Goal: Information Seeking & Learning: Learn about a topic

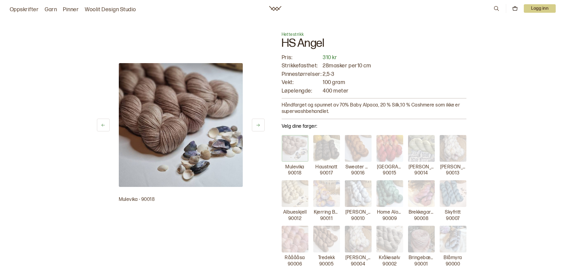
click at [49, 9] on link "Garn" at bounding box center [51, 9] width 12 height 9
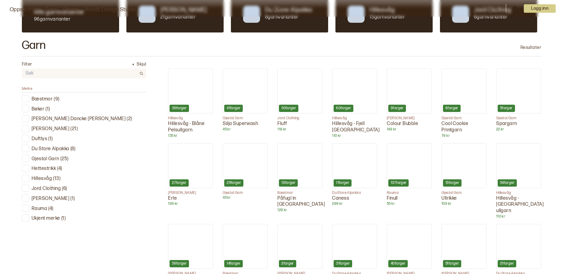
scroll to position [182, 0]
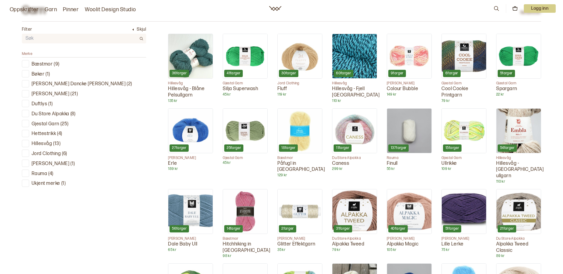
click at [25, 143] on div at bounding box center [26, 144] width 6 height 6
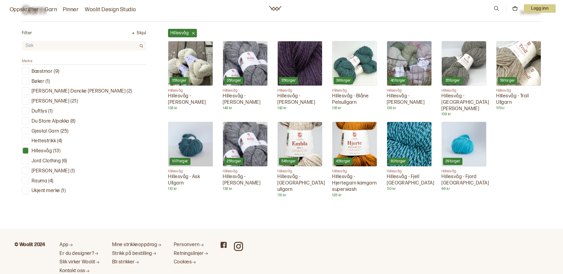
click at [20, 7] on link "Oppskrifter" at bounding box center [24, 9] width 29 height 9
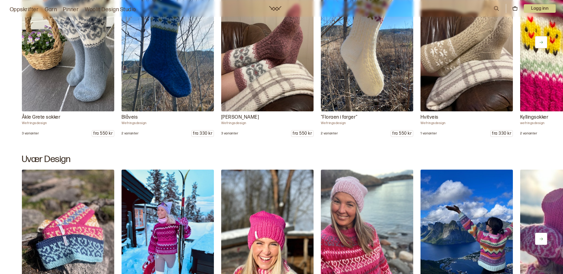
scroll to position [608, 0]
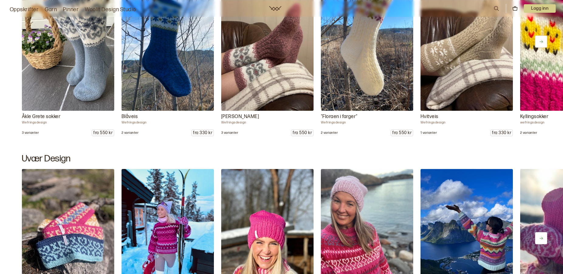
click at [540, 36] on button at bounding box center [541, 42] width 12 height 12
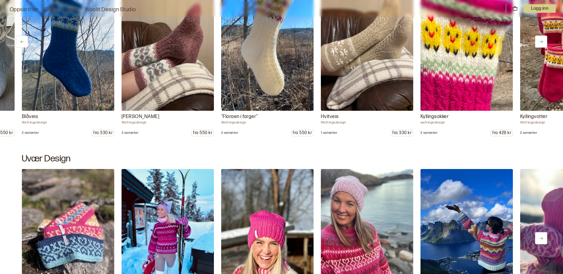
click at [545, 41] on button at bounding box center [541, 42] width 12 height 12
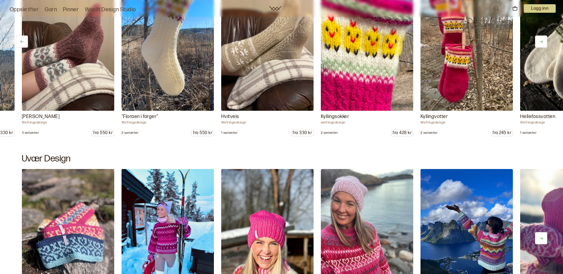
click at [545, 41] on button at bounding box center [541, 42] width 12 height 12
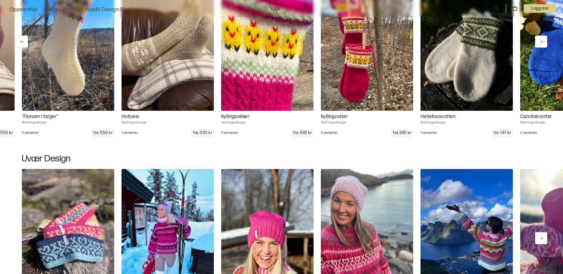
click at [545, 41] on button at bounding box center [541, 42] width 12 height 12
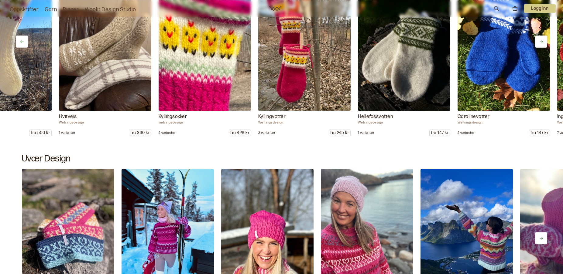
click at [545, 41] on button at bounding box center [541, 42] width 12 height 12
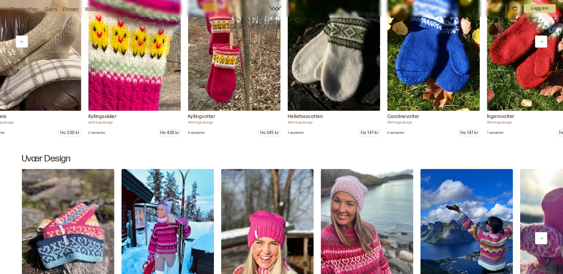
click at [545, 41] on button at bounding box center [541, 42] width 12 height 12
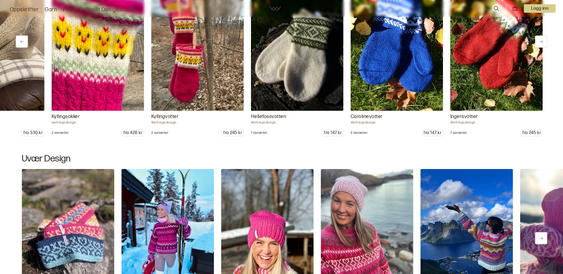
scroll to position [0, 470]
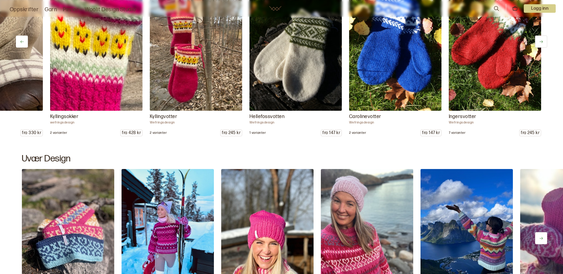
click at [545, 41] on button at bounding box center [541, 42] width 12 height 12
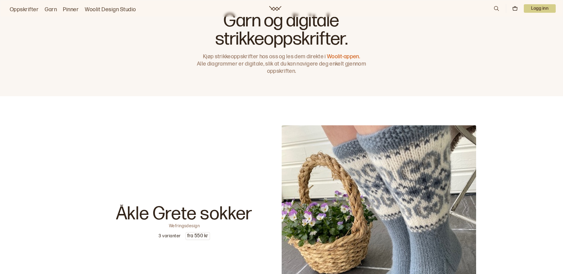
scroll to position [0, 0]
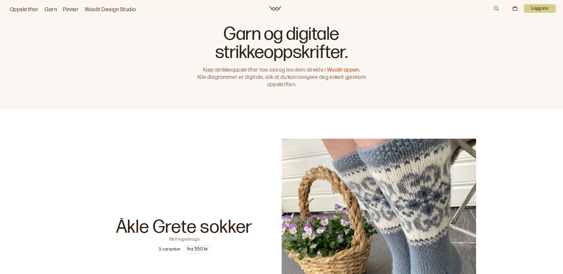
scroll to position [182, 0]
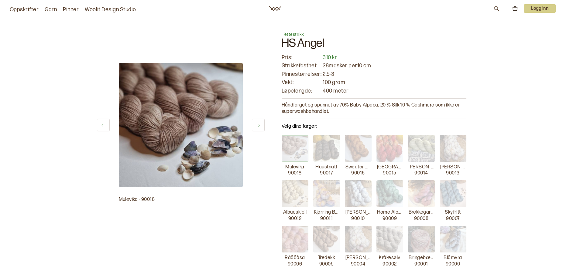
click at [431, 64] on p "28 masker per 10 cm" at bounding box center [394, 65] width 143 height 7
click at [47, 9] on link "Garn" at bounding box center [51, 9] width 12 height 9
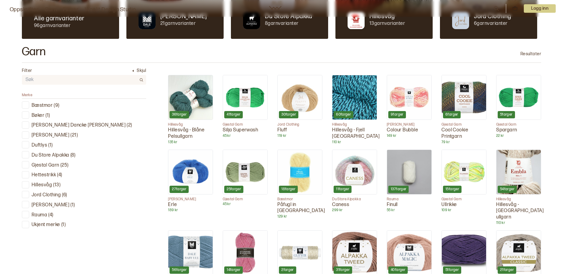
scroll to position [152, 0]
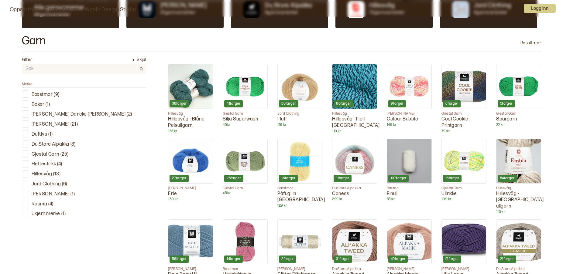
click at [44, 164] on p "Hettestrikk" at bounding box center [44, 164] width 24 height 6
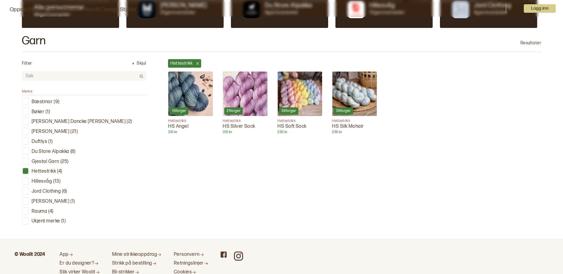
click at [342, 91] on img at bounding box center [354, 94] width 44 height 44
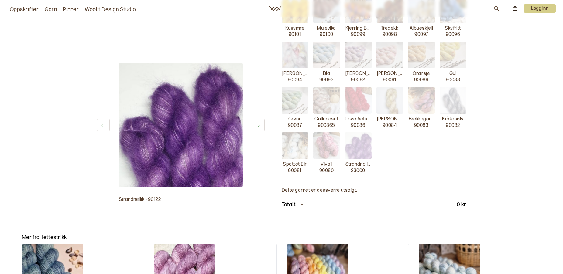
scroll to position [273, 0]
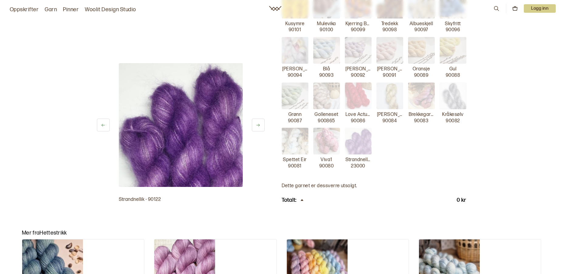
click at [363, 98] on img at bounding box center [358, 96] width 27 height 27
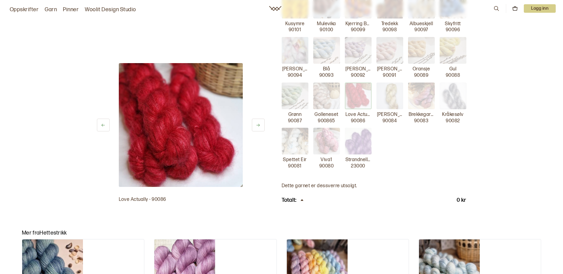
click at [423, 99] on img at bounding box center [421, 96] width 27 height 27
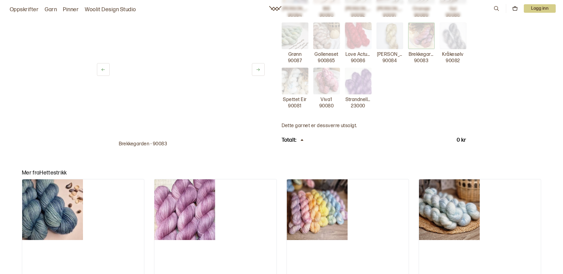
scroll to position [334, 0]
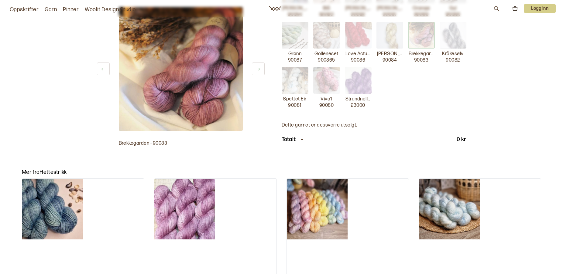
click at [49, 198] on img at bounding box center [52, 209] width 61 height 61
